Goal: Find contact information: Find contact information

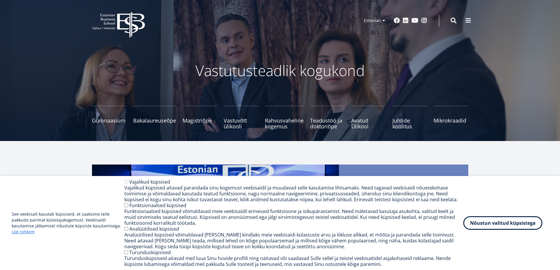
click at [487, 223] on button "Nõustun valitud küpsistega" at bounding box center [502, 223] width 79 height 14
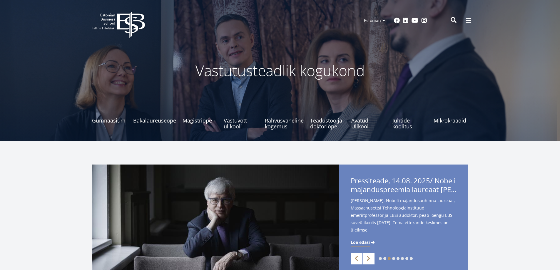
click at [452, 20] on span at bounding box center [454, 20] width 6 height 6
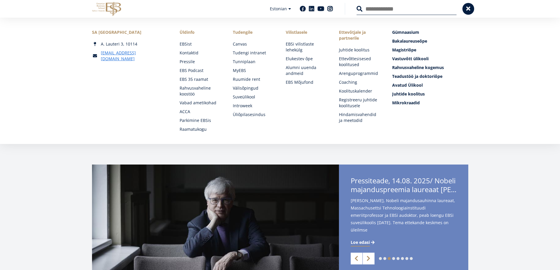
click at [390, 9] on input "Otsing" at bounding box center [407, 9] width 100 height 12
type input "**********"
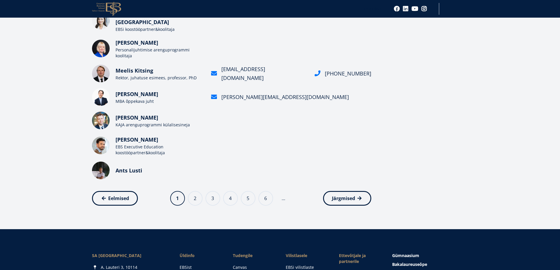
scroll to position [206, 0]
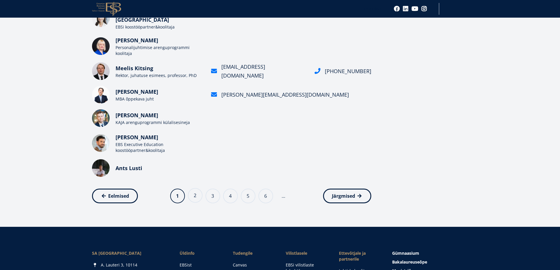
click at [196, 190] on link "Page 2" at bounding box center [195, 195] width 15 height 15
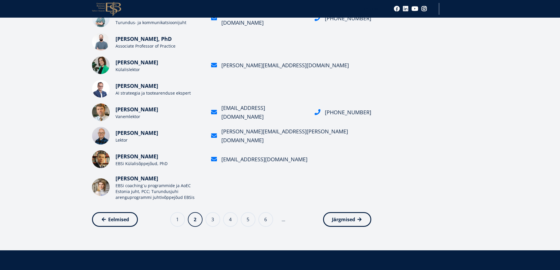
scroll to position [176, 0]
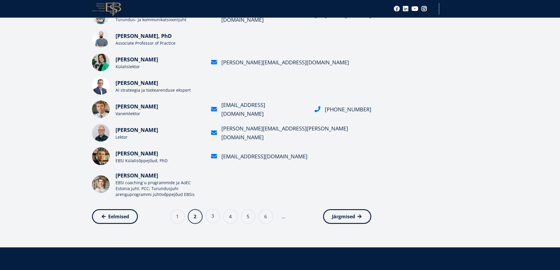
click at [214, 218] on link "Page 3" at bounding box center [213, 216] width 15 height 15
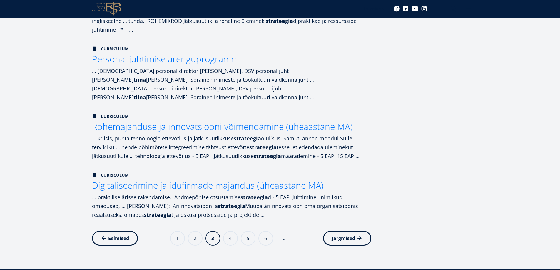
scroll to position [412, 0]
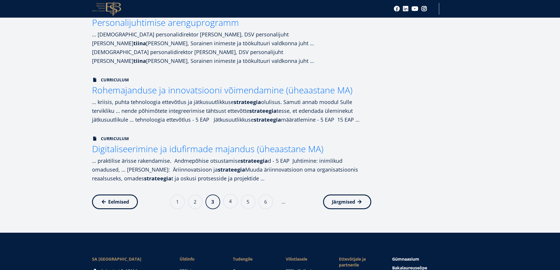
click at [232, 194] on link "Page 4" at bounding box center [230, 201] width 15 height 15
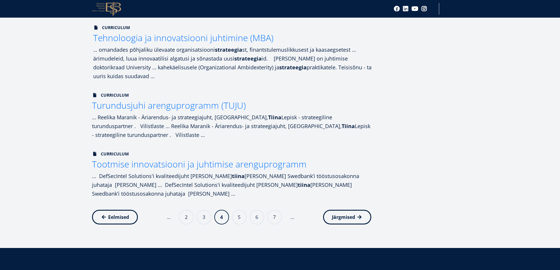
scroll to position [588, 0]
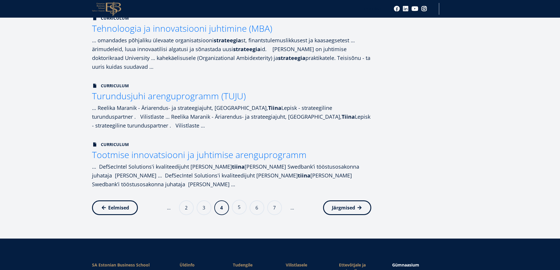
click at [237, 200] on link "Page 5" at bounding box center [239, 207] width 15 height 15
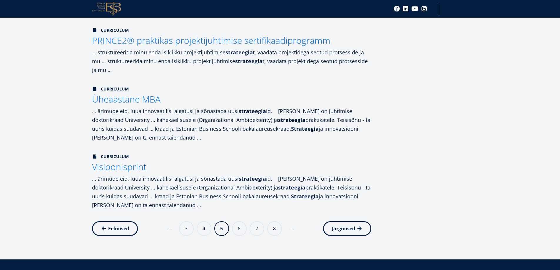
scroll to position [529, 0]
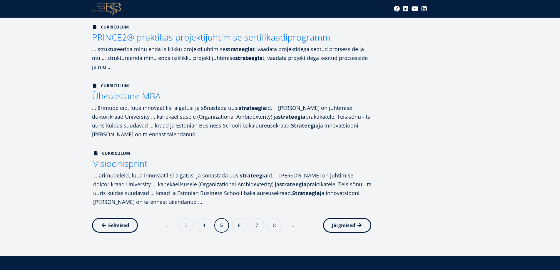
click at [141, 158] on span "Visioonisprint" at bounding box center [120, 164] width 54 height 12
click at [243, 219] on link "Page 6" at bounding box center [239, 225] width 15 height 15
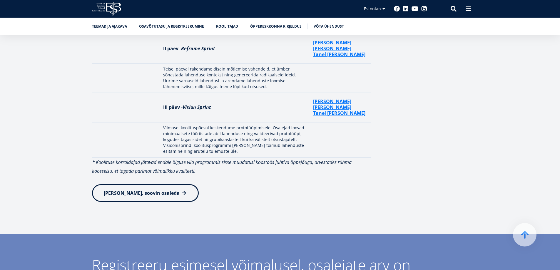
scroll to position [941, 0]
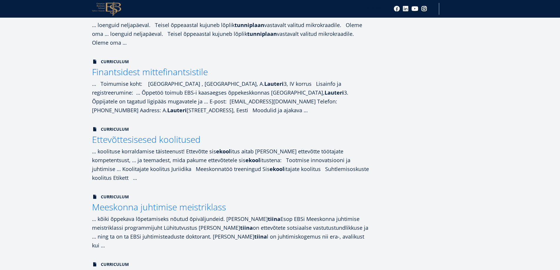
scroll to position [235, 0]
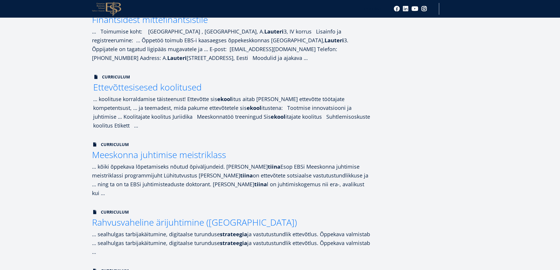
click at [182, 86] on span "Ettevõttesisesed koolitused" at bounding box center [147, 87] width 108 height 12
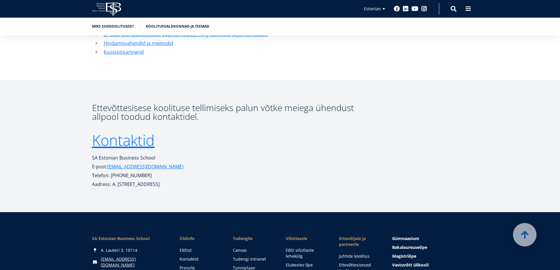
scroll to position [706, 0]
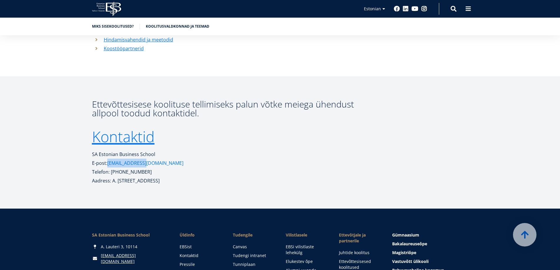
drag, startPoint x: 145, startPoint y: 148, endPoint x: 109, endPoint y: 146, distance: 35.6
click at [109, 159] on p "E-post: [EMAIL_ADDRESS][DOMAIN_NAME]" at bounding box center [231, 163] width 279 height 9
copy link "[EMAIL_ADDRESS][DOMAIN_NAME]"
